Goal: Task Accomplishment & Management: Complete application form

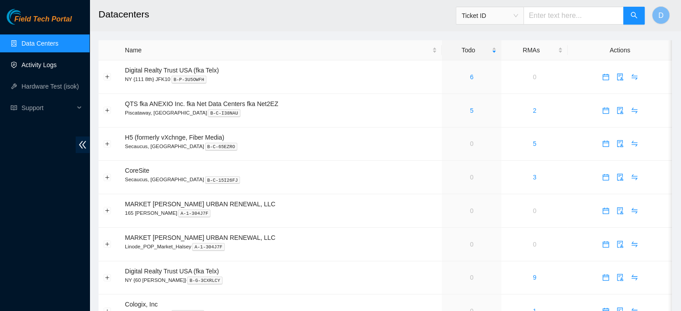
click at [42, 62] on link "Activity Logs" at bounding box center [38, 64] width 35 height 7
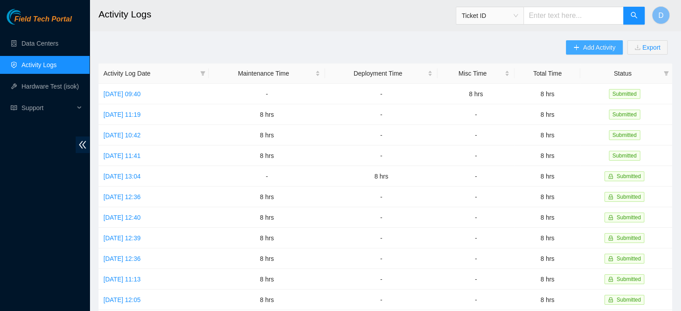
click at [582, 44] on button "Add Activity" at bounding box center [594, 47] width 56 height 14
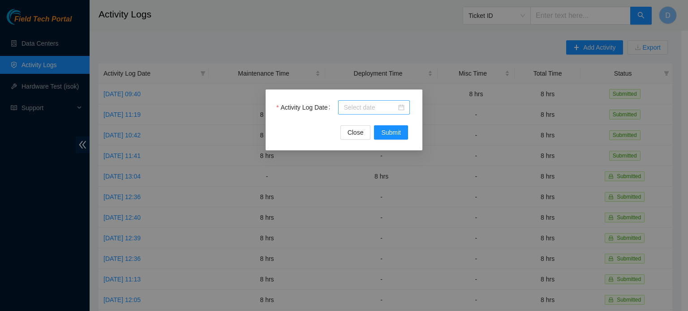
click at [405, 106] on div at bounding box center [374, 107] width 72 height 14
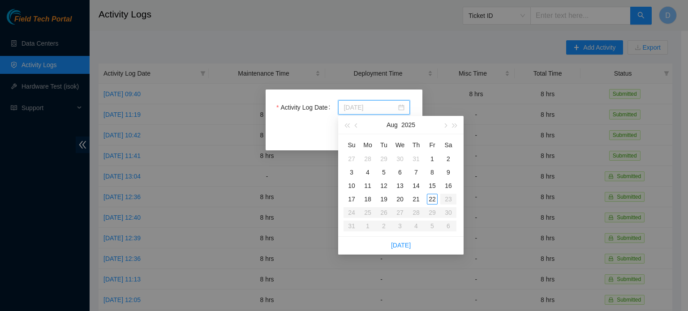
type input "[DATE]"
click at [431, 197] on div "22" at bounding box center [432, 199] width 11 height 11
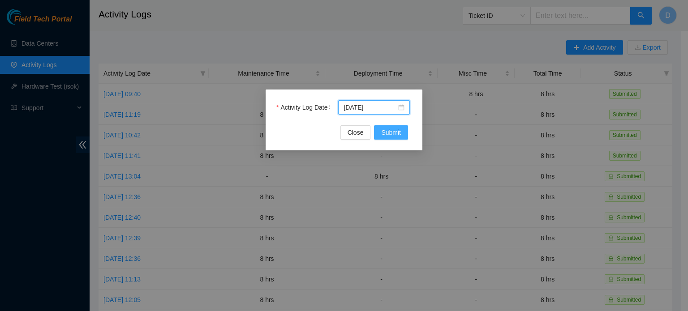
click at [395, 133] on span "Submit" at bounding box center [391, 133] width 20 height 10
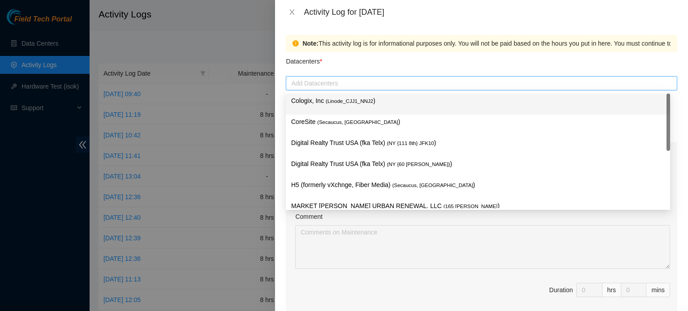
click at [387, 82] on div at bounding box center [481, 83] width 387 height 11
click at [361, 96] on p "Cologix, Inc ( Linode_CJJ1_NNJ2 )" at bounding box center [477, 101] width 373 height 10
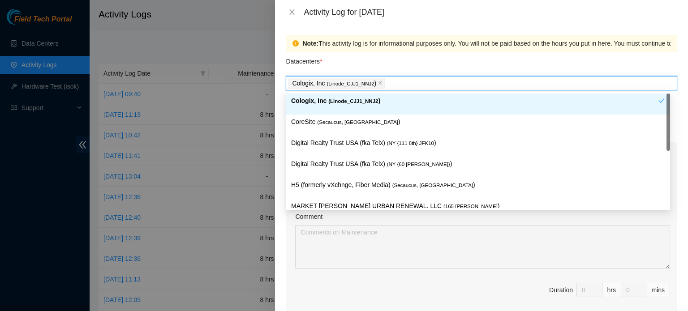
click at [438, 57] on div "Datacenters *" at bounding box center [481, 64] width 391 height 24
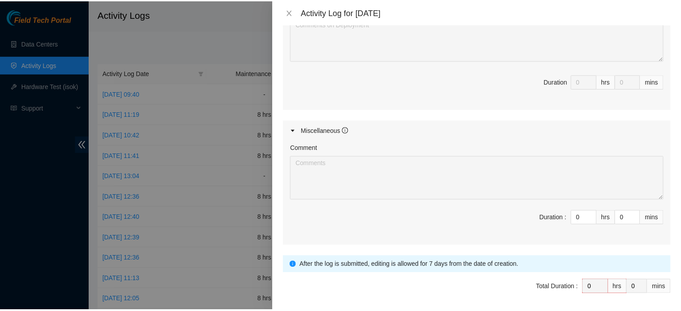
scroll to position [424, 0]
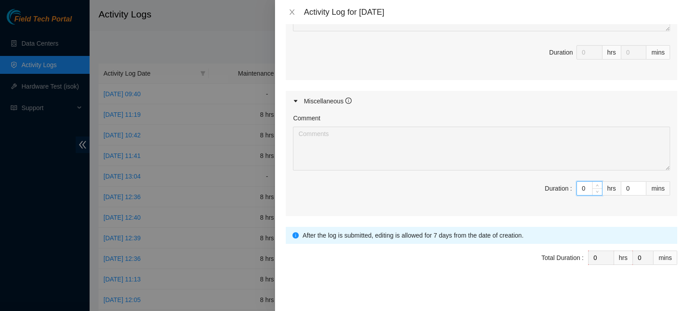
drag, startPoint x: 579, startPoint y: 185, endPoint x: 495, endPoint y: 184, distance: 84.6
click at [496, 184] on span "Duration : 0 hrs 0 mins" at bounding box center [481, 193] width 377 height 25
type input "8"
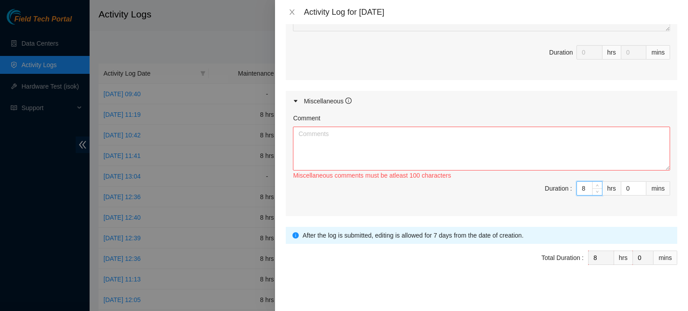
type input "8"
click at [450, 127] on textarea "Comment" at bounding box center [481, 149] width 377 height 44
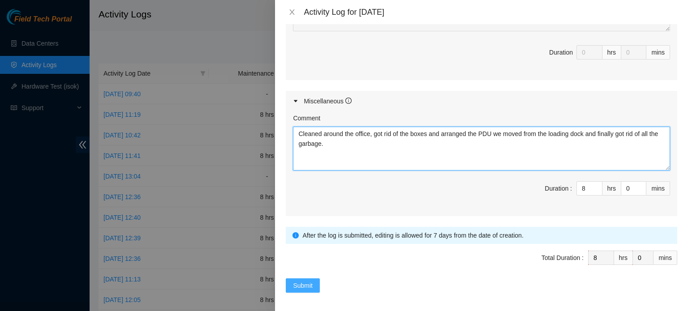
type textarea "Cleaned around the office, got rid of the boxes and arranged the PDU we moved f…"
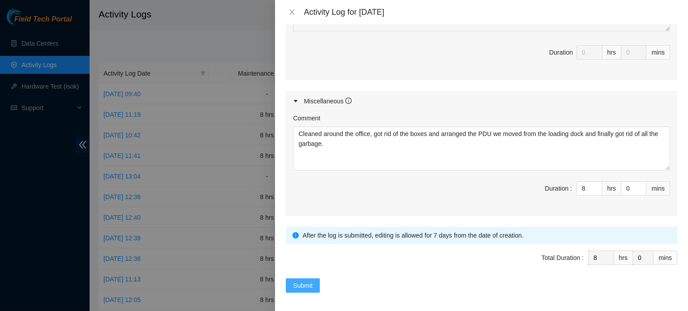
click at [301, 283] on span "Submit" at bounding box center [303, 286] width 20 height 10
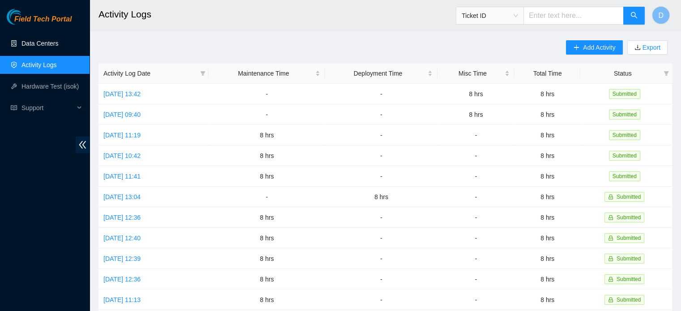
click at [30, 43] on link "Data Centers" at bounding box center [39, 43] width 37 height 7
